Goal: Information Seeking & Learning: Find specific fact

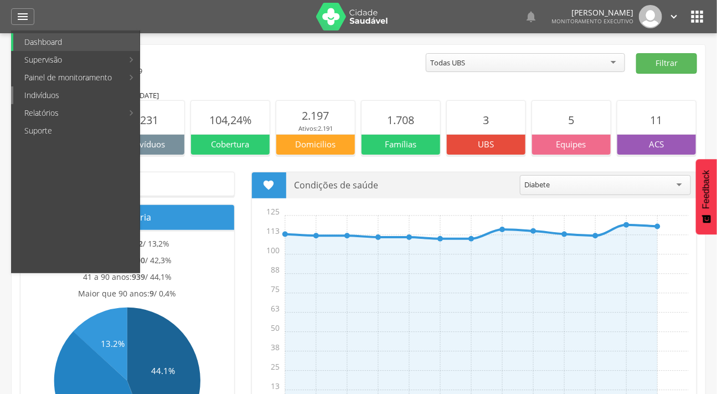
click at [46, 95] on link "Indivíduos" at bounding box center [76, 95] width 126 height 18
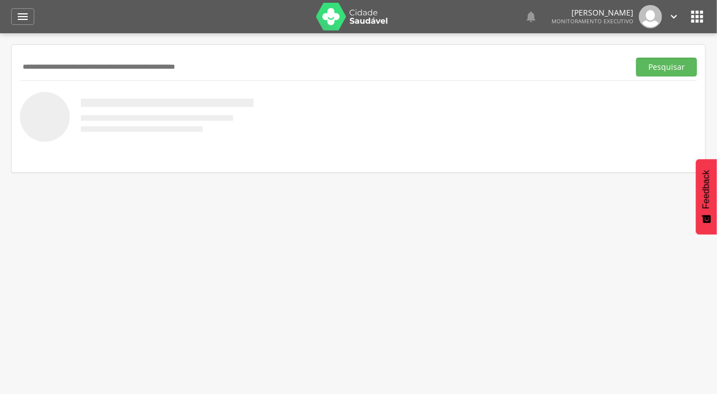
click at [61, 63] on input "text" at bounding box center [322, 67] width 605 height 19
type input "********"
click at [636, 58] on button "Pesquisar" at bounding box center [666, 67] width 61 height 19
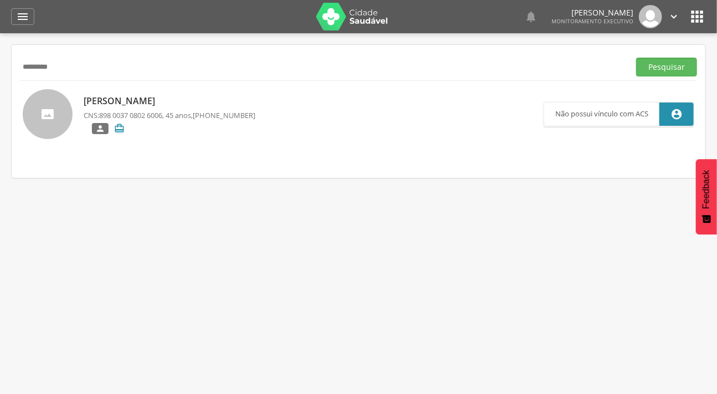
click at [49, 95] on div at bounding box center [48, 114] width 50 height 50
type input "**********"
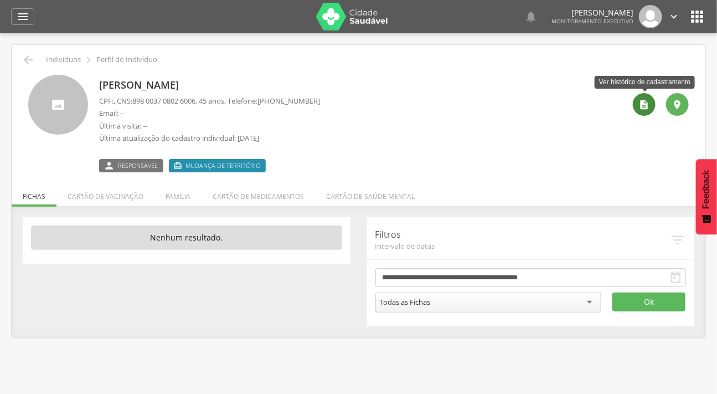
click at [640, 105] on icon "" at bounding box center [644, 104] width 11 height 11
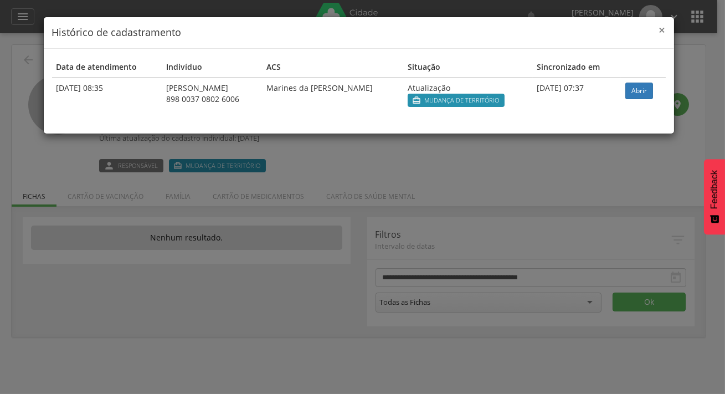
click at [661, 30] on span "×" at bounding box center [662, 29] width 7 height 15
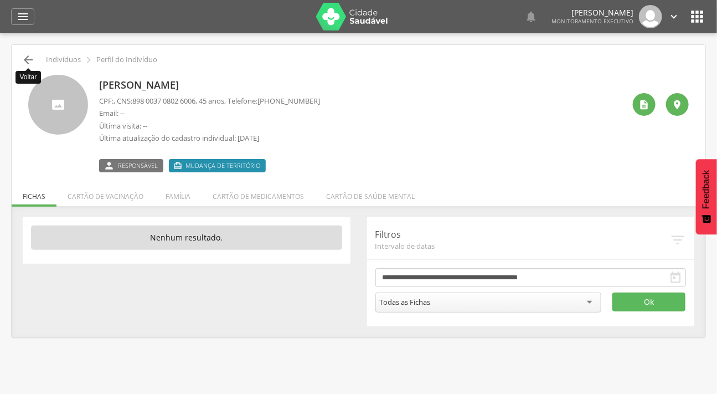
click at [22, 57] on icon "" at bounding box center [28, 59] width 13 height 13
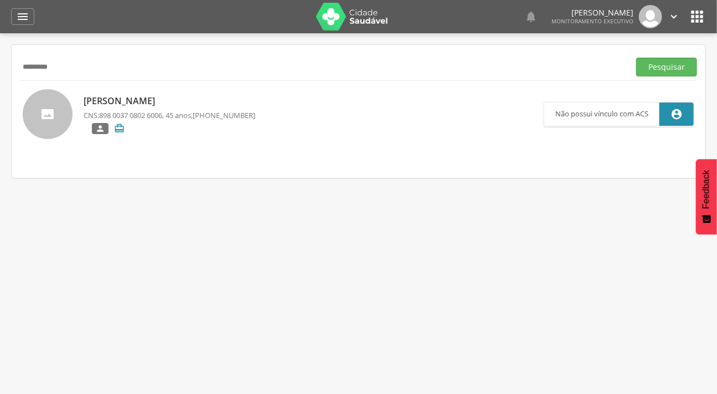
drag, startPoint x: 57, startPoint y: 68, endPoint x: 3, endPoint y: 64, distance: 54.4
click at [3, 64] on div " Supervisão  Distritos  Ubs Coordenador: - Caraúbas / [GEOGRAPHIC_DATA] Inte…" at bounding box center [358, 230] width 717 height 394
type input "**********"
click at [636, 58] on button "Pesquisar" at bounding box center [666, 67] width 61 height 19
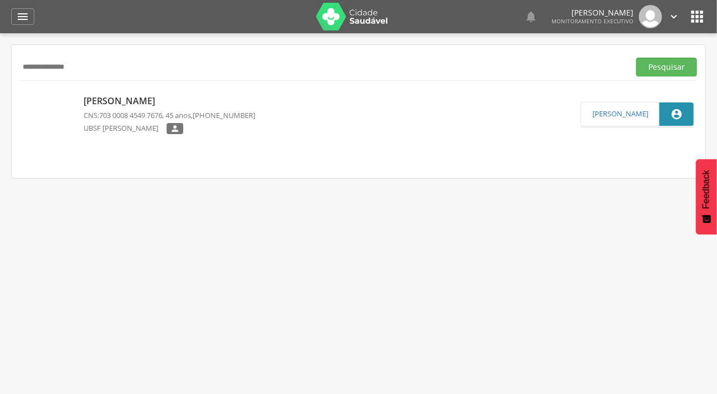
click at [89, 115] on p "CNS: 703 0008 4549 7676 , 45 anos, [PHONE_NUMBER]" at bounding box center [170, 115] width 172 height 11
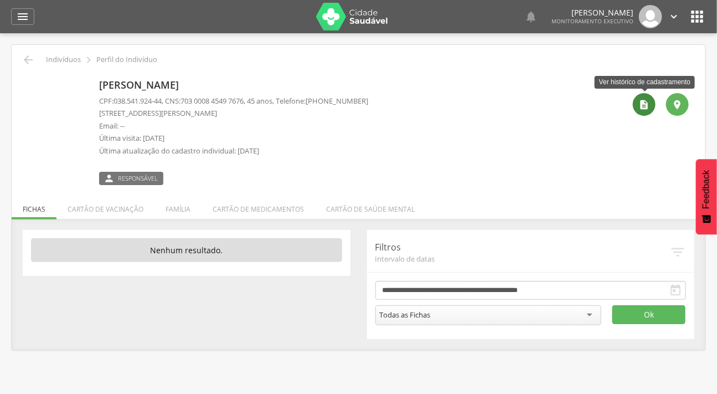
click at [648, 104] on icon "" at bounding box center [644, 104] width 11 height 11
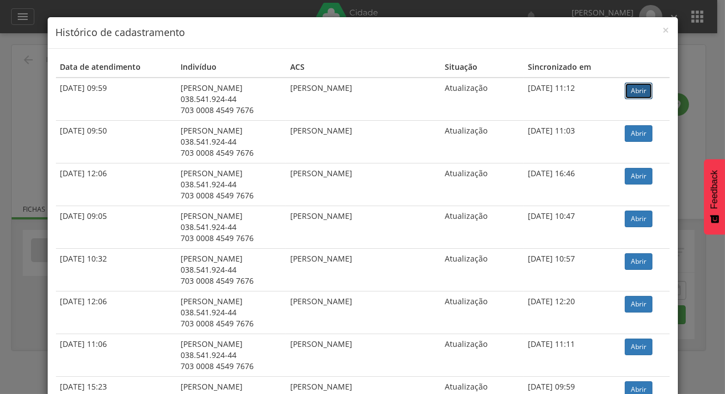
click at [628, 91] on link "Abrir" at bounding box center [638, 90] width 28 height 17
click at [663, 31] on span "×" at bounding box center [666, 29] width 7 height 15
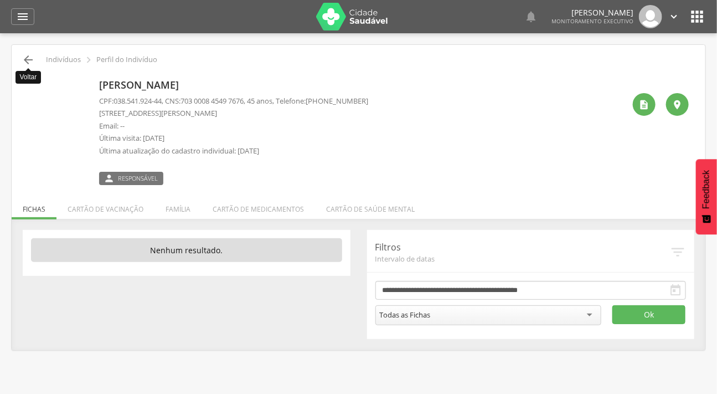
click at [29, 59] on icon "" at bounding box center [28, 59] width 13 height 13
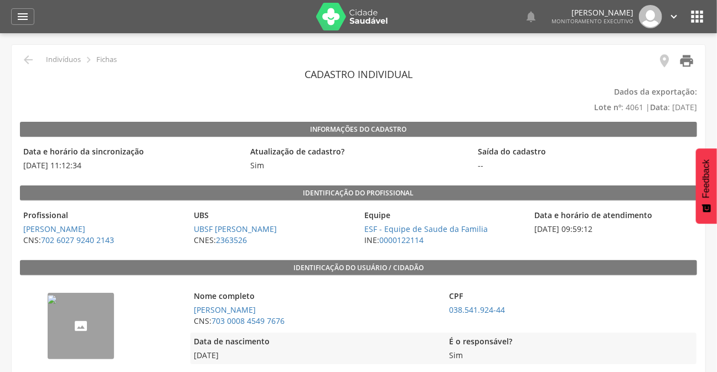
click at [682, 61] on icon "" at bounding box center [686, 60] width 15 height 15
